Goal: Task Accomplishment & Management: Manage account settings

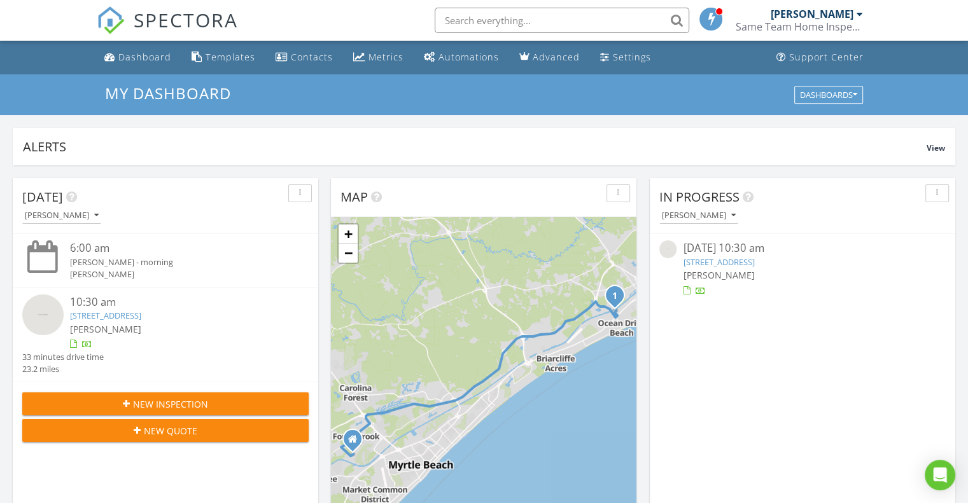
click at [506, 20] on input "text" at bounding box center [562, 20] width 255 height 25
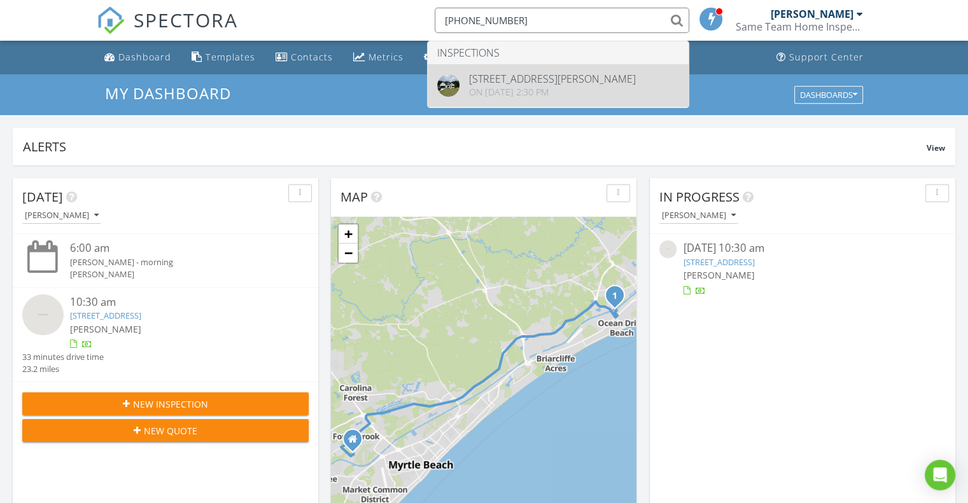
type input "[PHONE_NUMBER]"
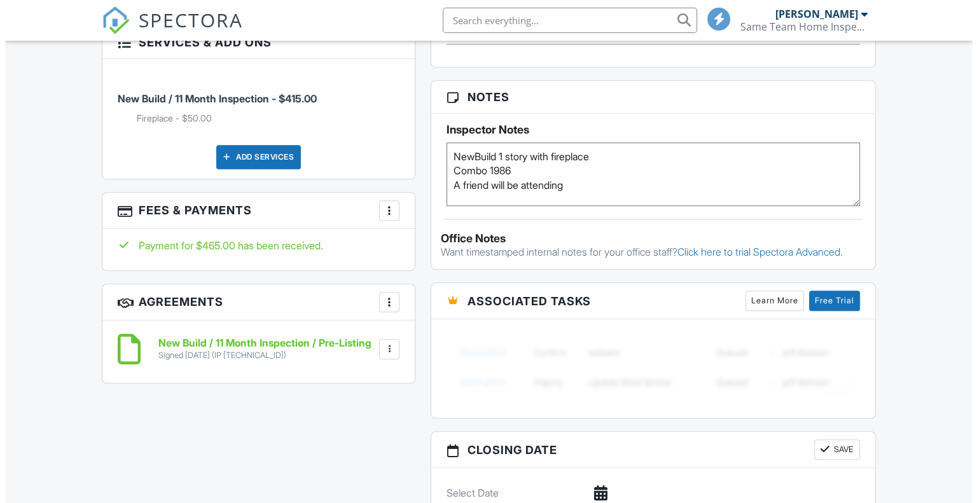
scroll to position [818, 0]
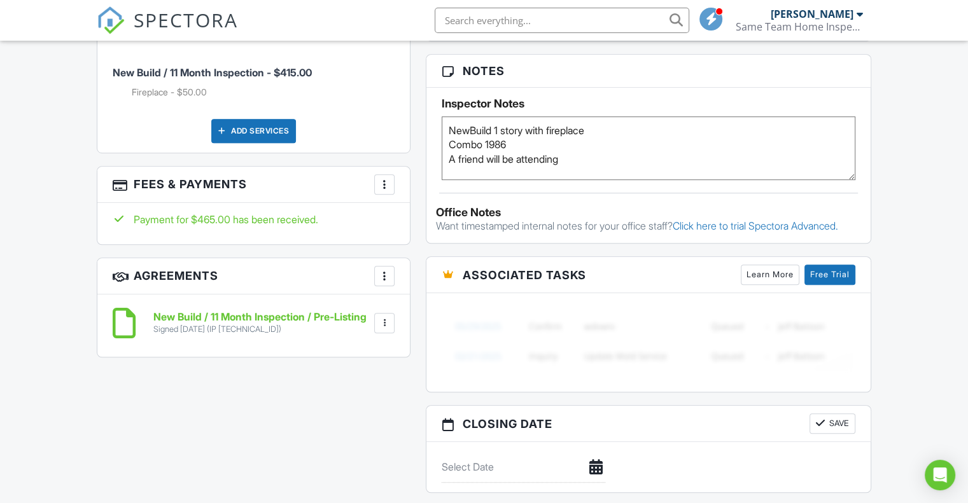
click at [375, 181] on div "More" at bounding box center [384, 184] width 20 height 20
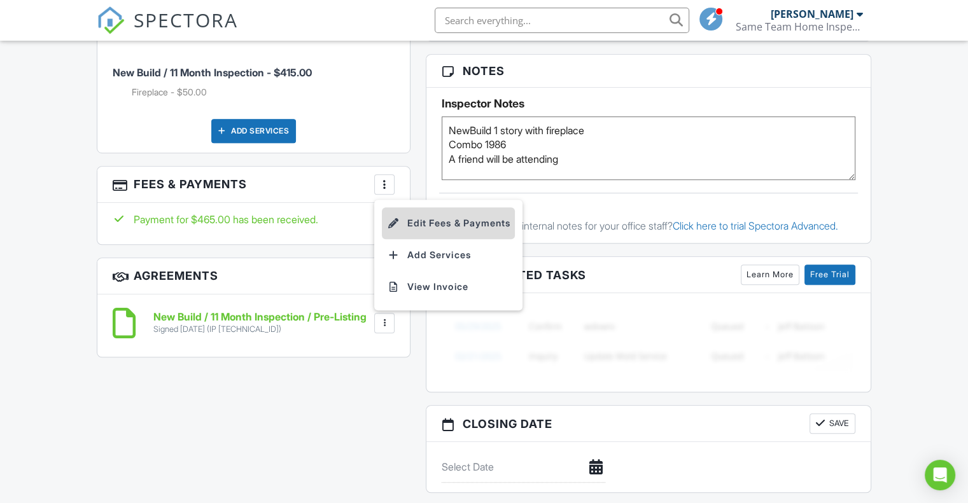
click at [440, 230] on li "Edit Fees & Payments" at bounding box center [448, 223] width 133 height 32
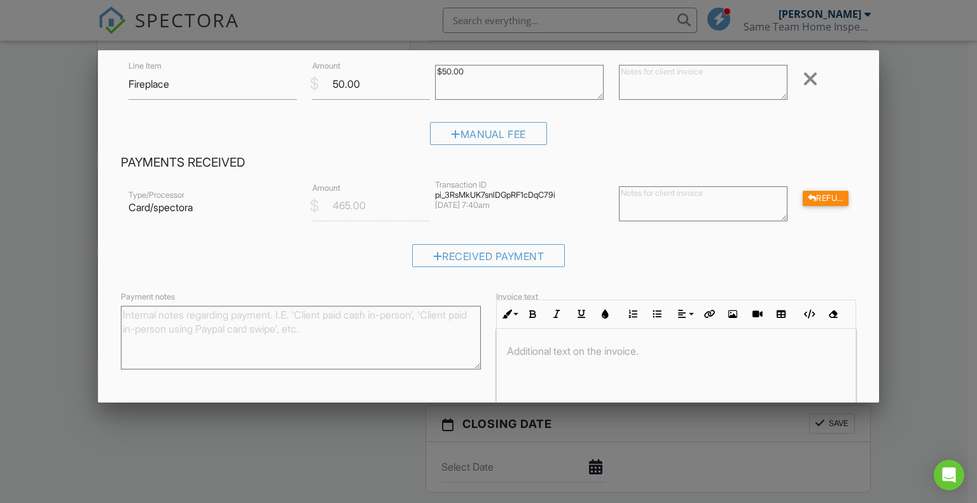
scroll to position [201, 0]
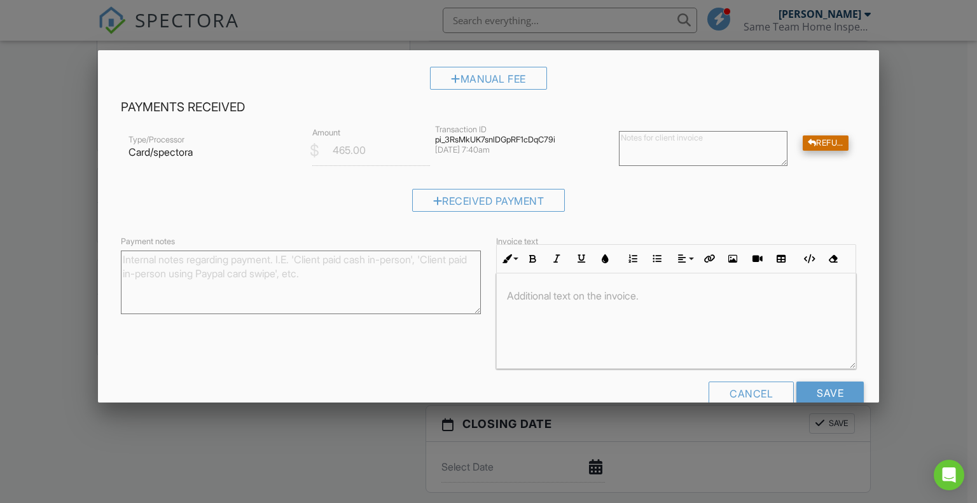
click at [818, 143] on div "Refund" at bounding box center [826, 144] width 46 height 16
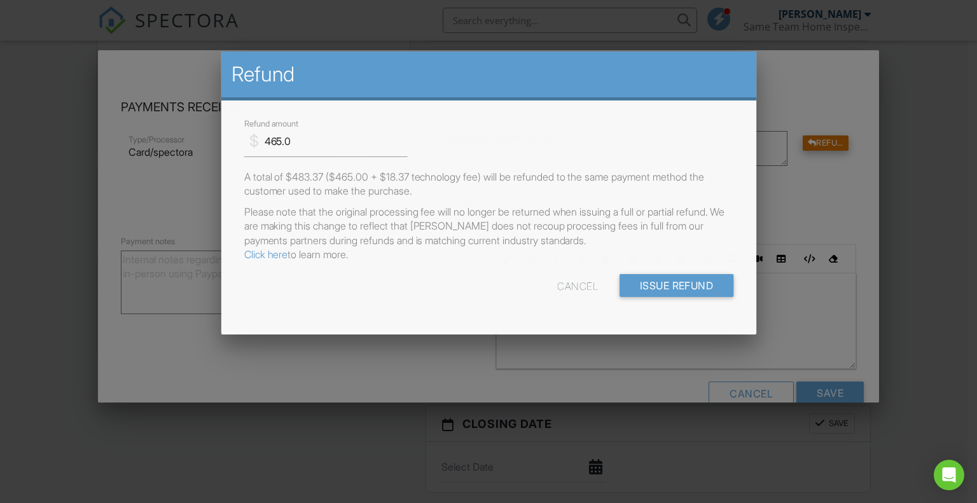
scroll to position [0, 0]
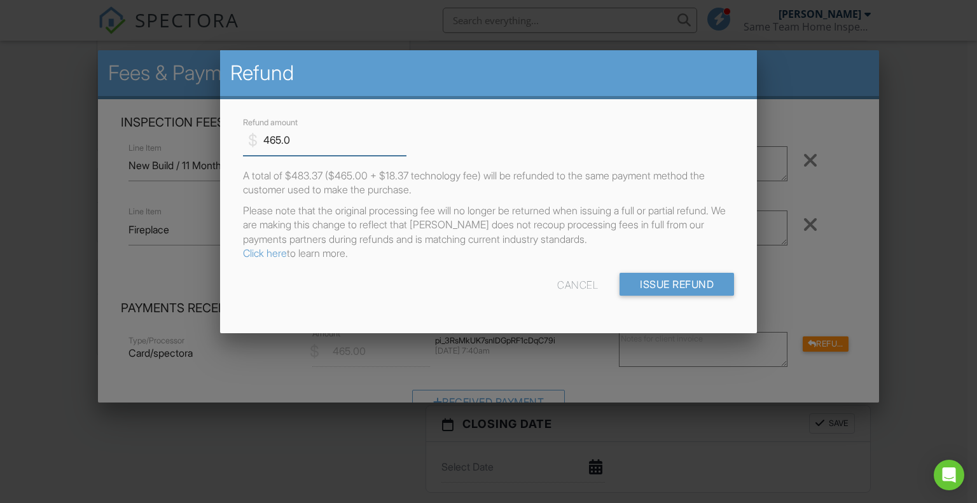
drag, startPoint x: 305, startPoint y: 143, endPoint x: 255, endPoint y: 143, distance: 50.3
click at [255, 143] on div "$ Refund amount 465.0" at bounding box center [320, 140] width 154 height 31
type input "6"
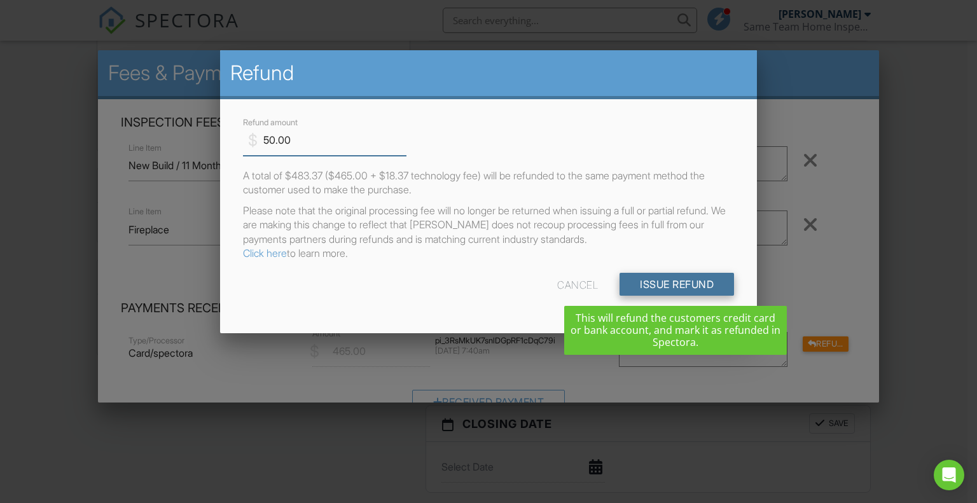
type input "50.00"
click at [681, 284] on input "Issue Refund" at bounding box center [677, 284] width 115 height 23
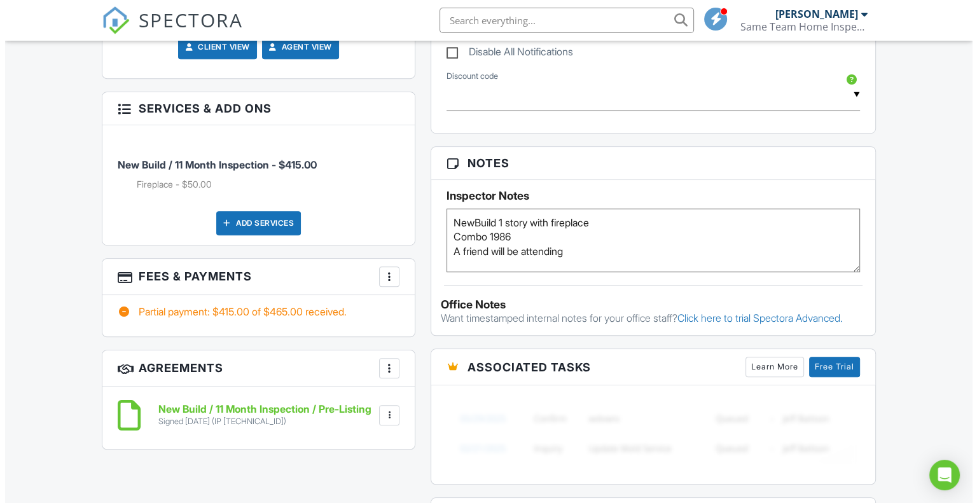
scroll to position [723, 0]
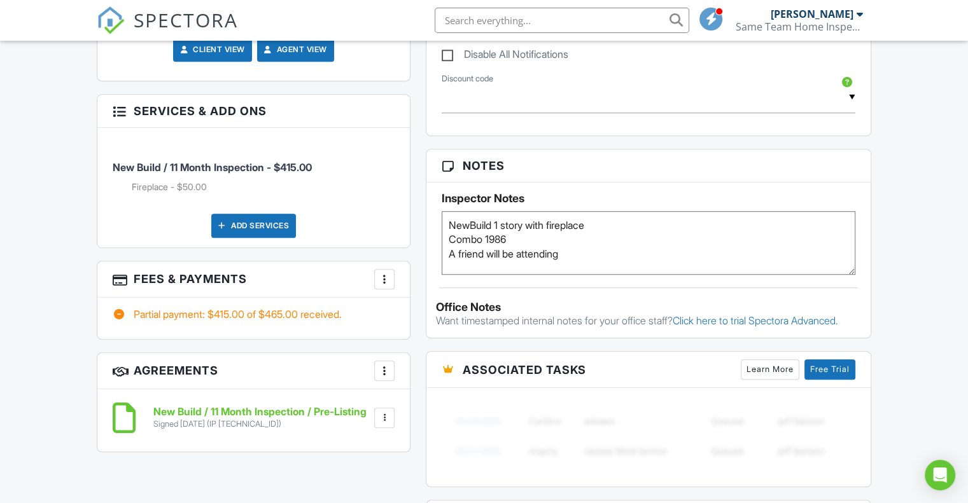
click at [389, 279] on div at bounding box center [384, 279] width 13 height 13
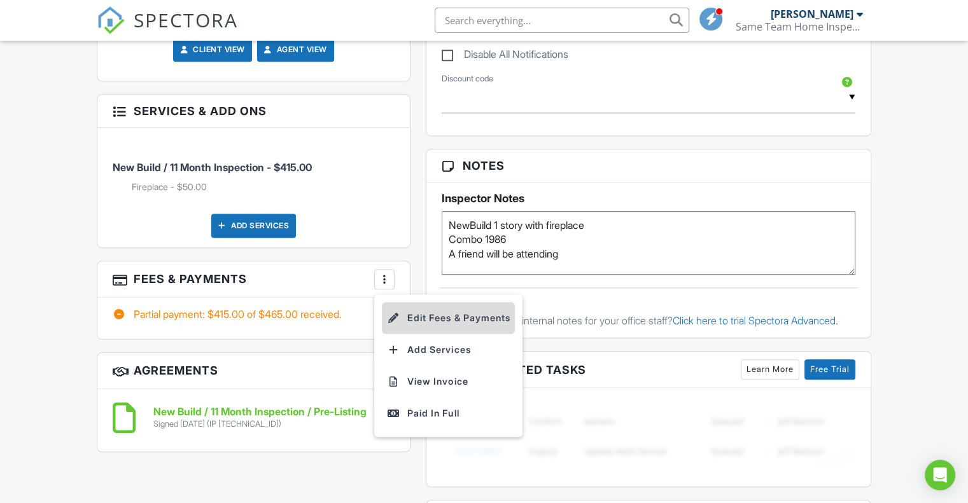
click at [451, 316] on li "Edit Fees & Payments" at bounding box center [448, 318] width 133 height 32
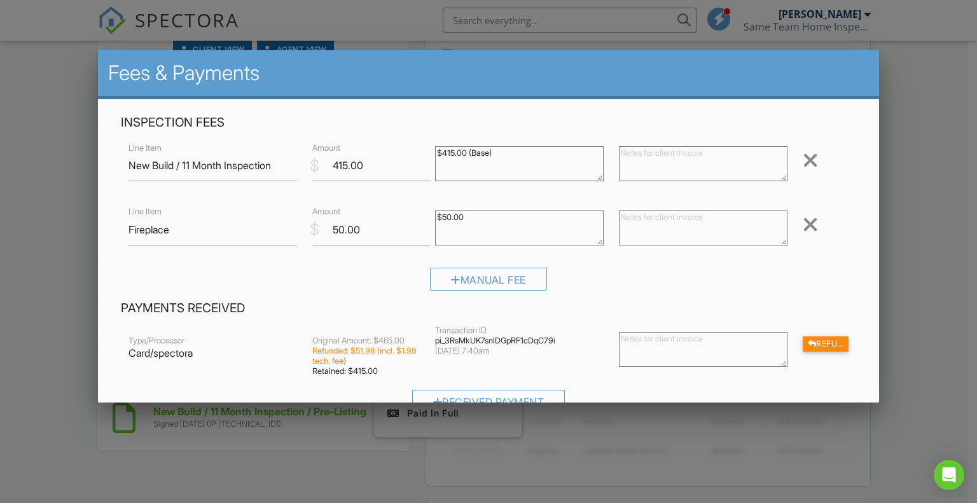
click at [810, 219] on div "Remove" at bounding box center [825, 224] width 61 height 21
click at [803, 221] on div at bounding box center [810, 224] width 15 height 20
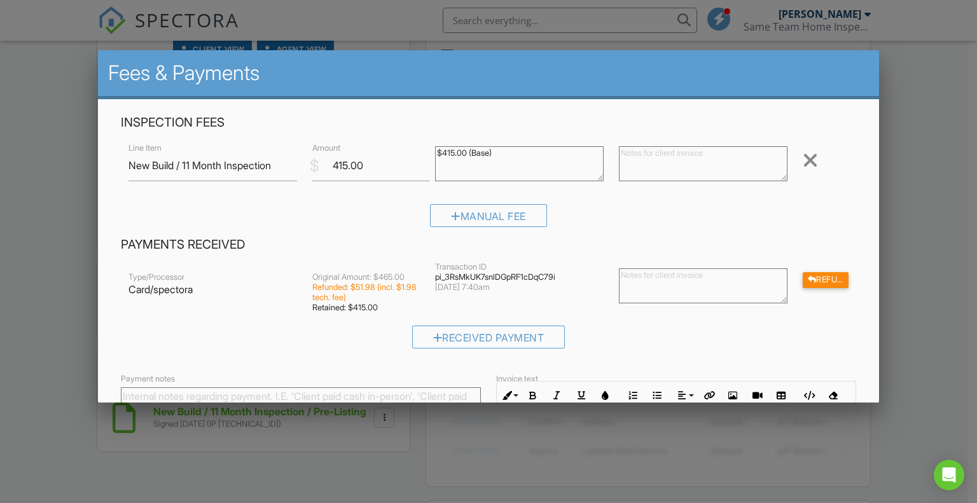
scroll to position [164, 0]
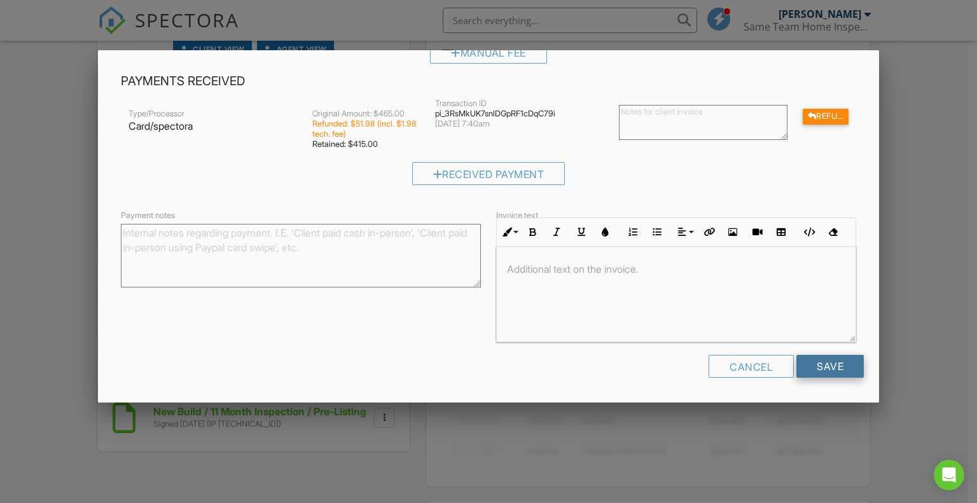
click at [825, 367] on input "Save" at bounding box center [830, 366] width 67 height 23
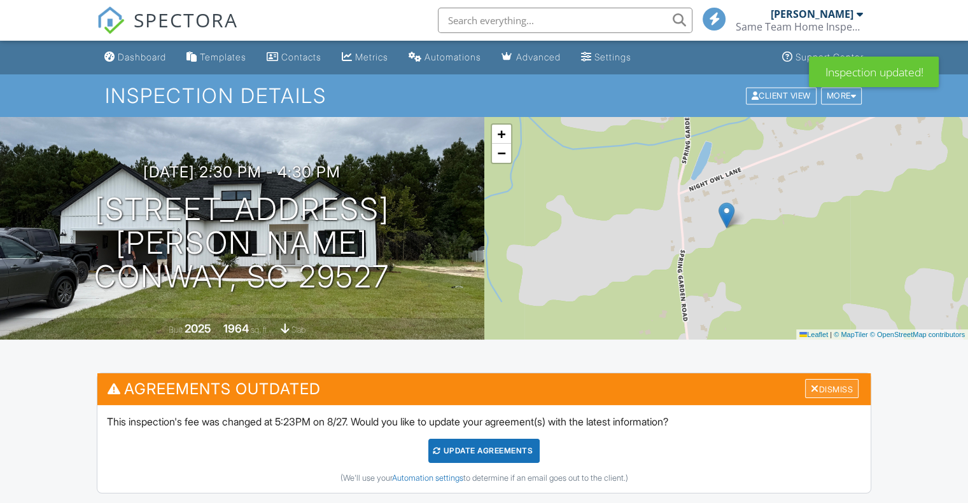
click at [827, 387] on div "Dismiss" at bounding box center [831, 389] width 53 height 20
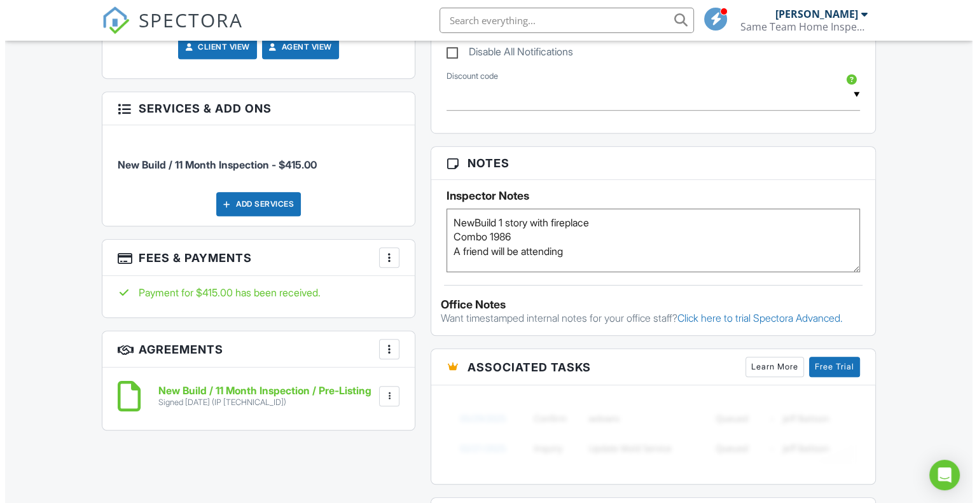
scroll to position [718, 0]
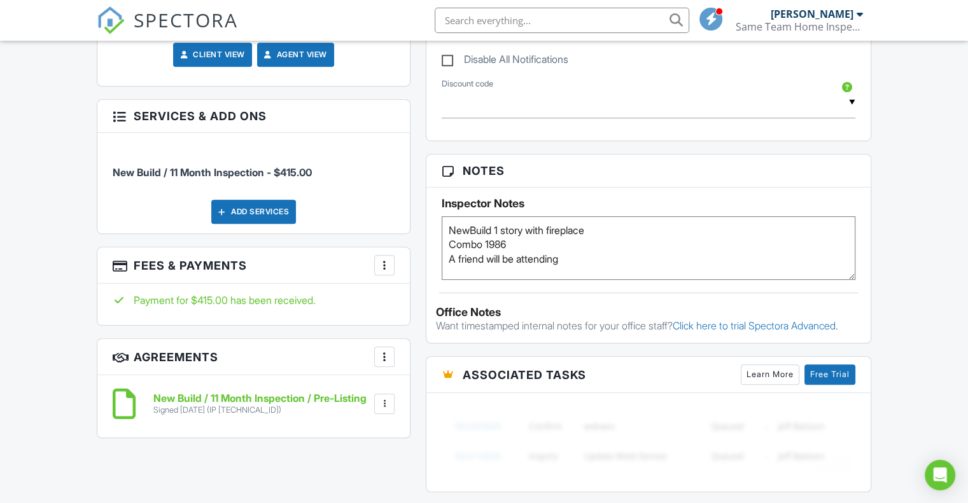
click at [384, 269] on div at bounding box center [384, 265] width 13 height 13
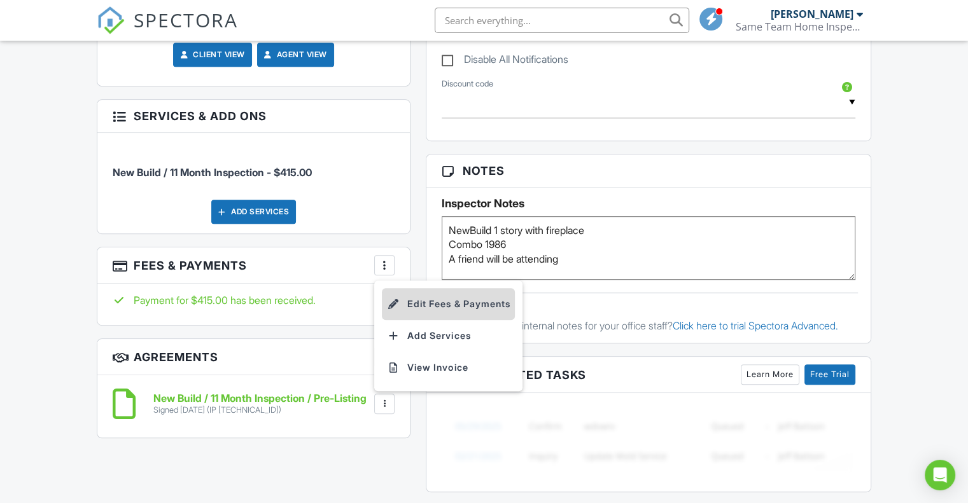
click at [465, 311] on li "Edit Fees & Payments" at bounding box center [448, 304] width 133 height 32
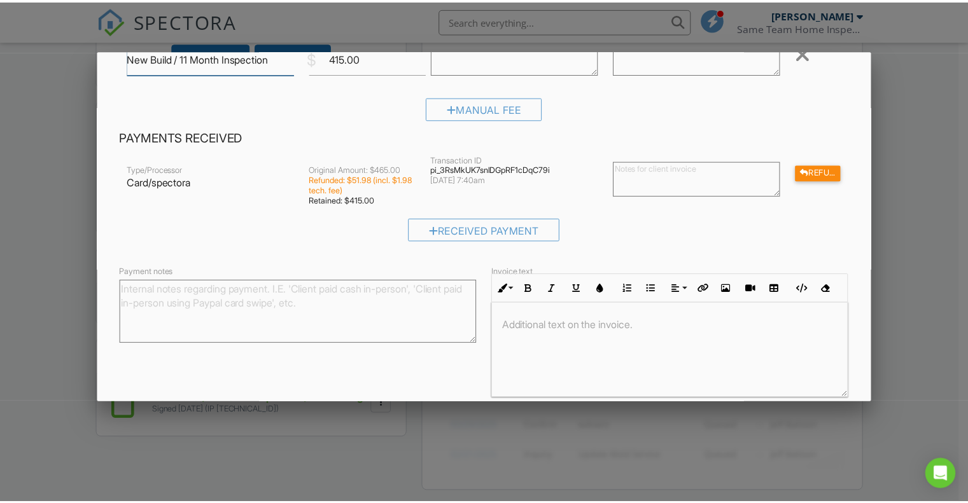
scroll to position [109, 0]
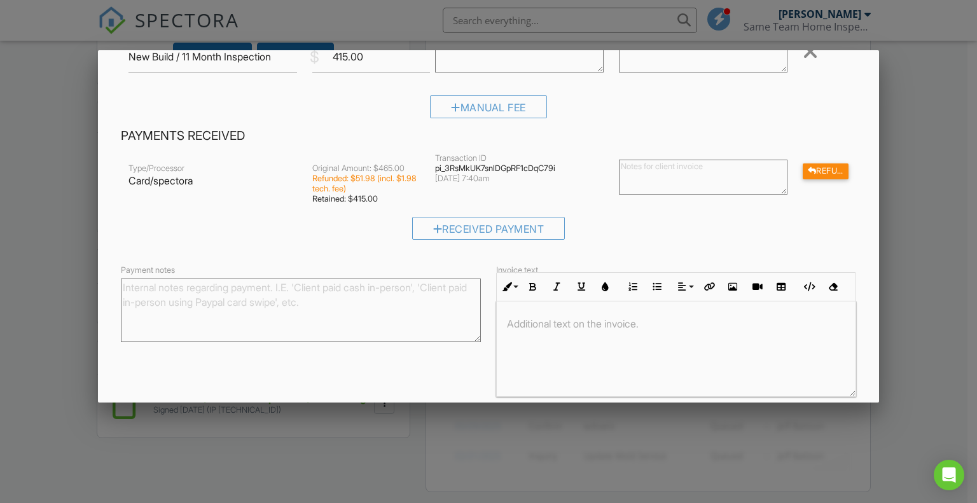
click at [941, 113] on div at bounding box center [488, 250] width 977 height 629
